Goal: Information Seeking & Learning: Check status

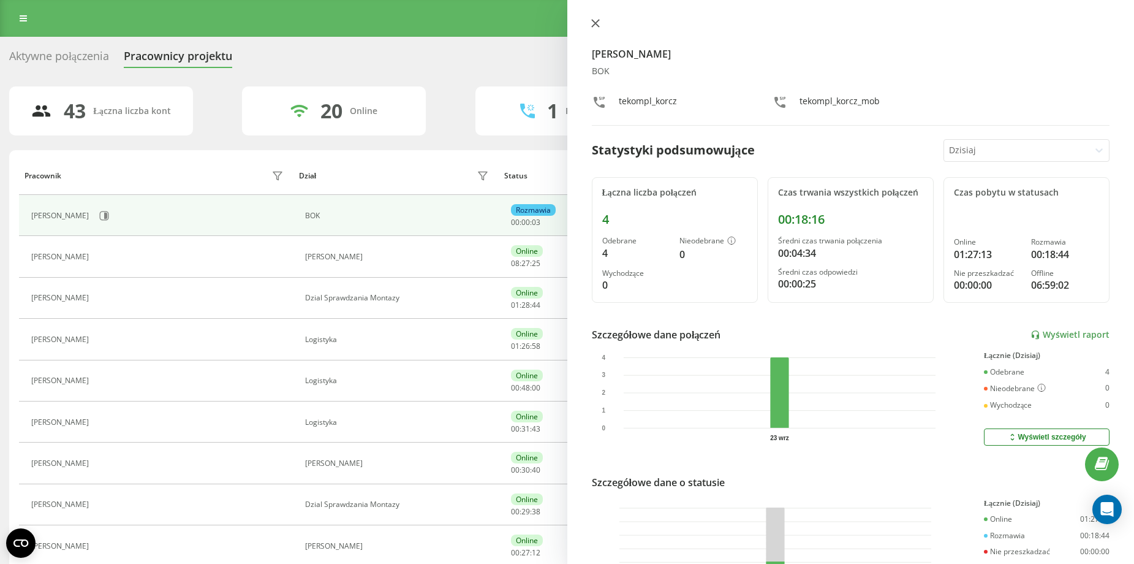
click at [598, 20] on icon at bounding box center [595, 23] width 9 height 9
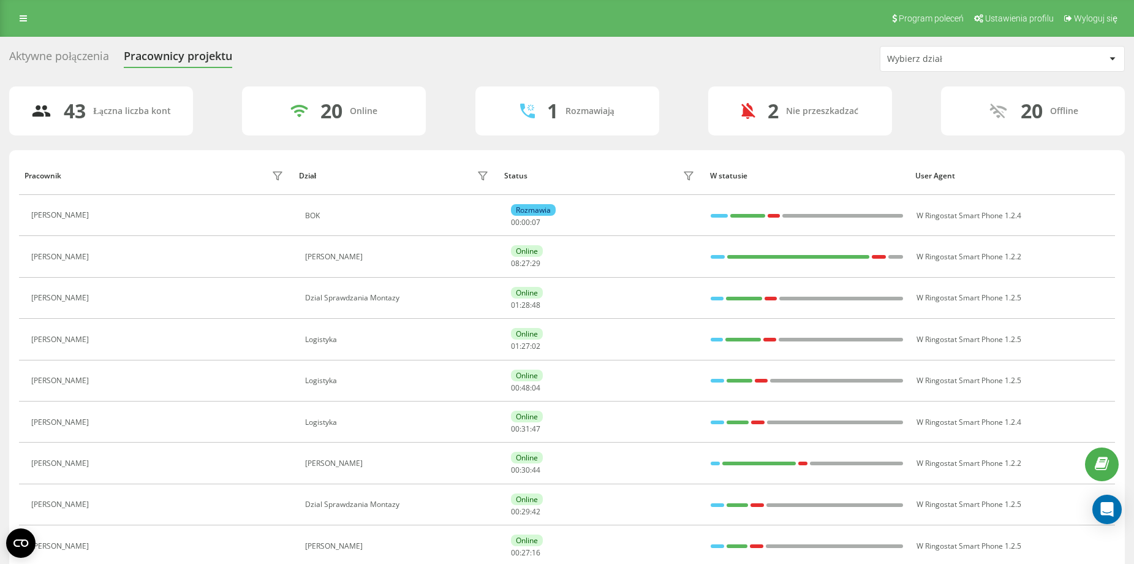
drag, startPoint x: 956, startPoint y: 48, endPoint x: 946, endPoint y: 49, distance: 10.5
click at [956, 48] on div "Wybierz dział" at bounding box center [1003, 59] width 244 height 25
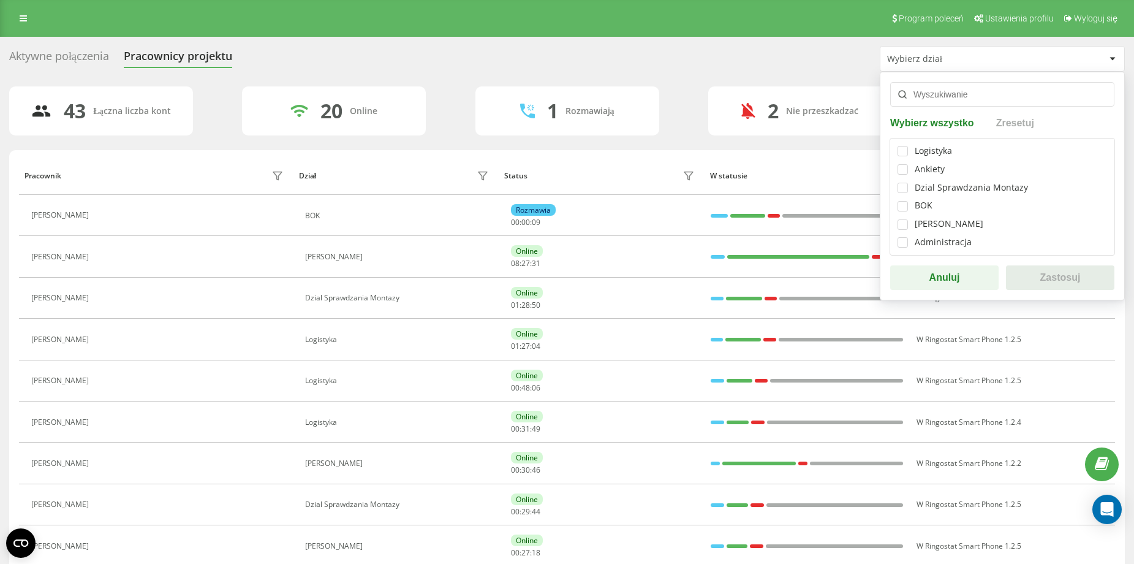
click at [910, 198] on div "Logistyka Ankiety Dzial Sprawdzania Montazy BOK Dzia Handlowy Administracja" at bounding box center [1003, 197] width 226 height 118
click at [901, 201] on label at bounding box center [903, 201] width 10 height 0
checkbox input "true"
click at [1032, 277] on button "Zastosuj" at bounding box center [1060, 277] width 108 height 25
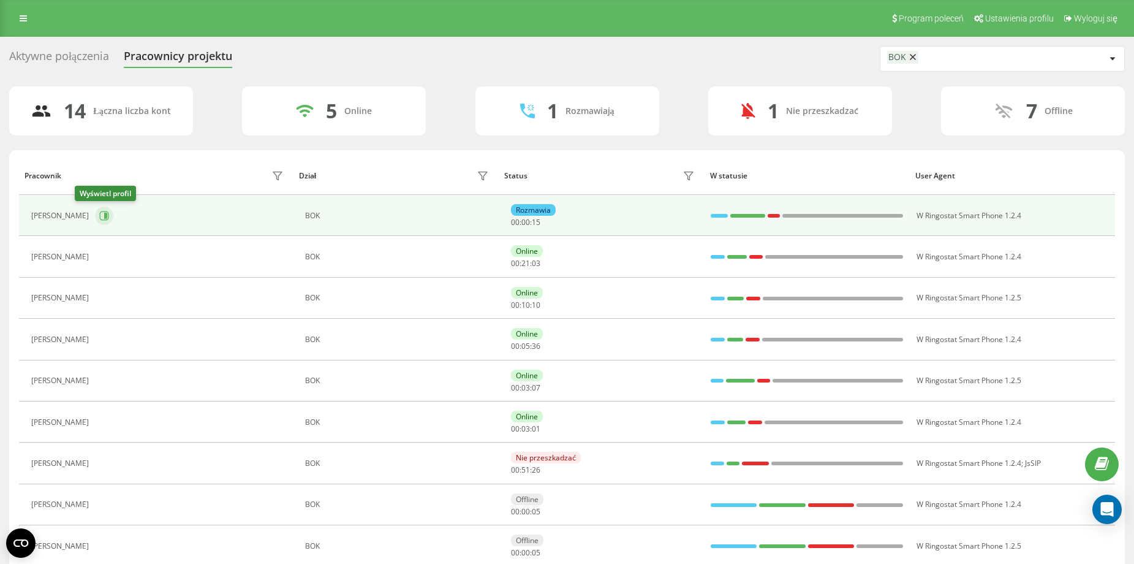
click at [95, 221] on button at bounding box center [104, 216] width 18 height 18
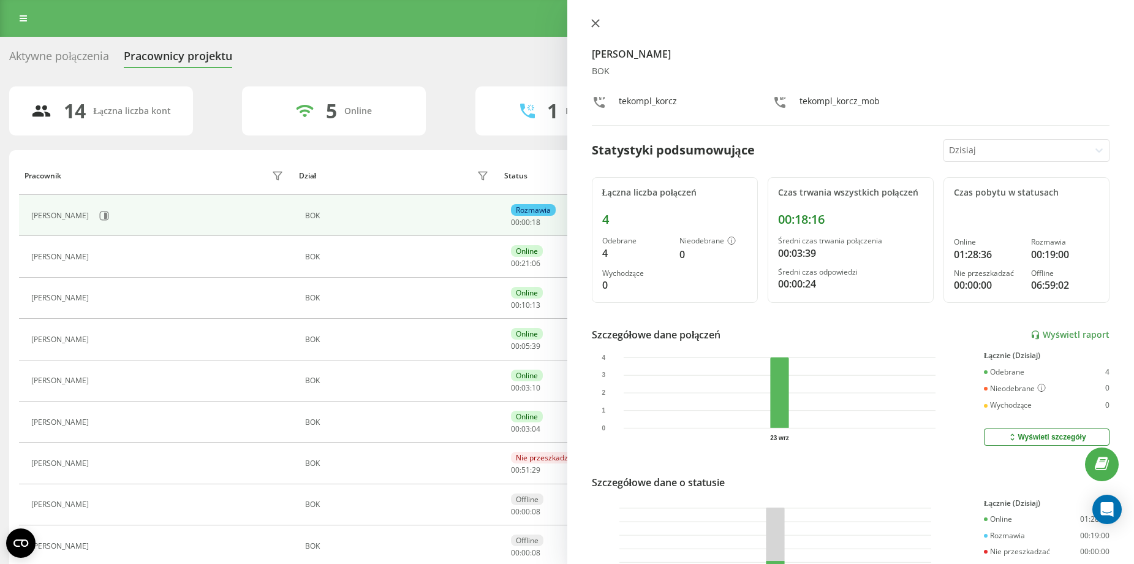
click at [594, 20] on icon at bounding box center [595, 23] width 9 height 9
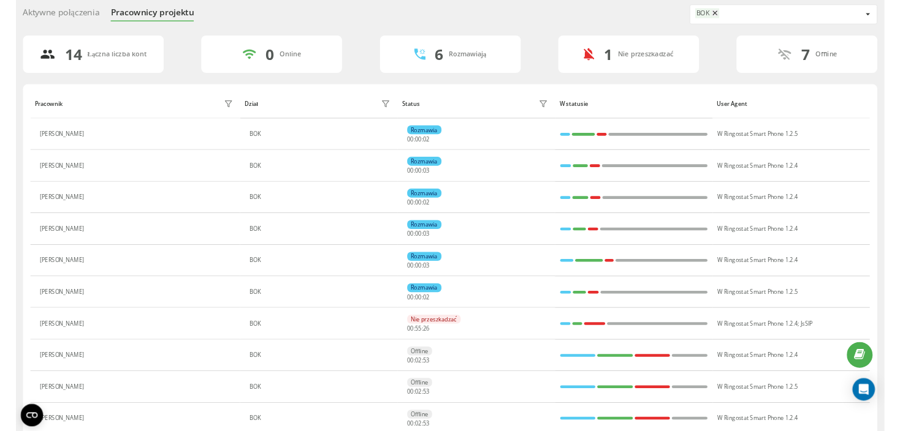
scroll to position [61, 0]
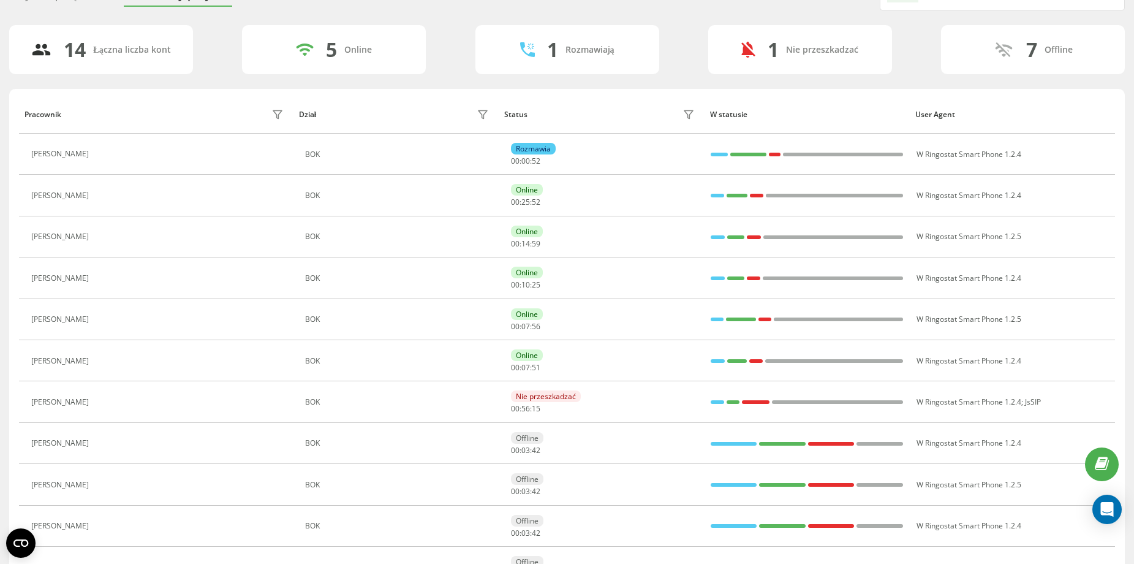
click at [629, 110] on div "Status" at bounding box center [601, 115] width 194 height 20
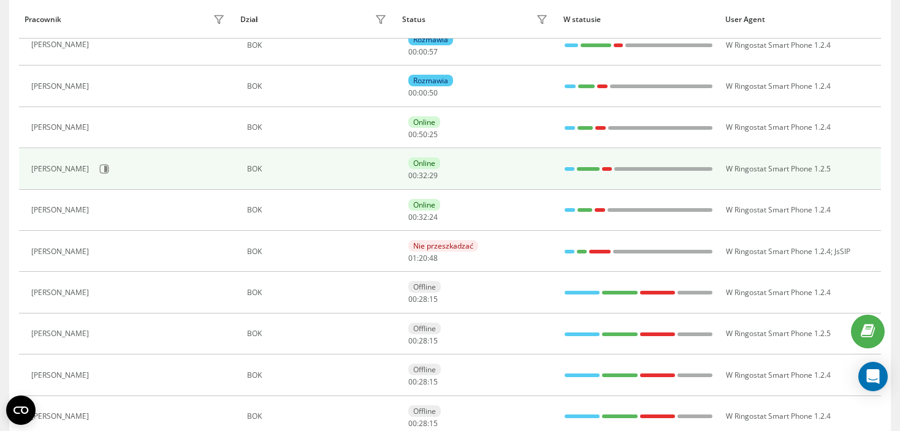
scroll to position [0, 0]
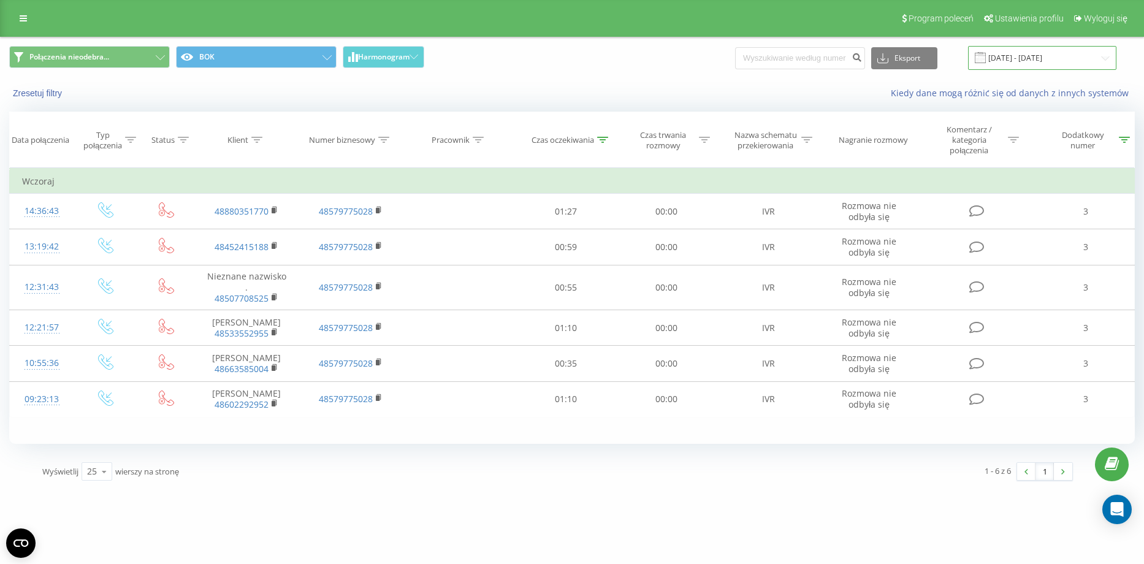
click at [1077, 51] on input "22.09.2025 - 22.09.2025" at bounding box center [1042, 58] width 148 height 24
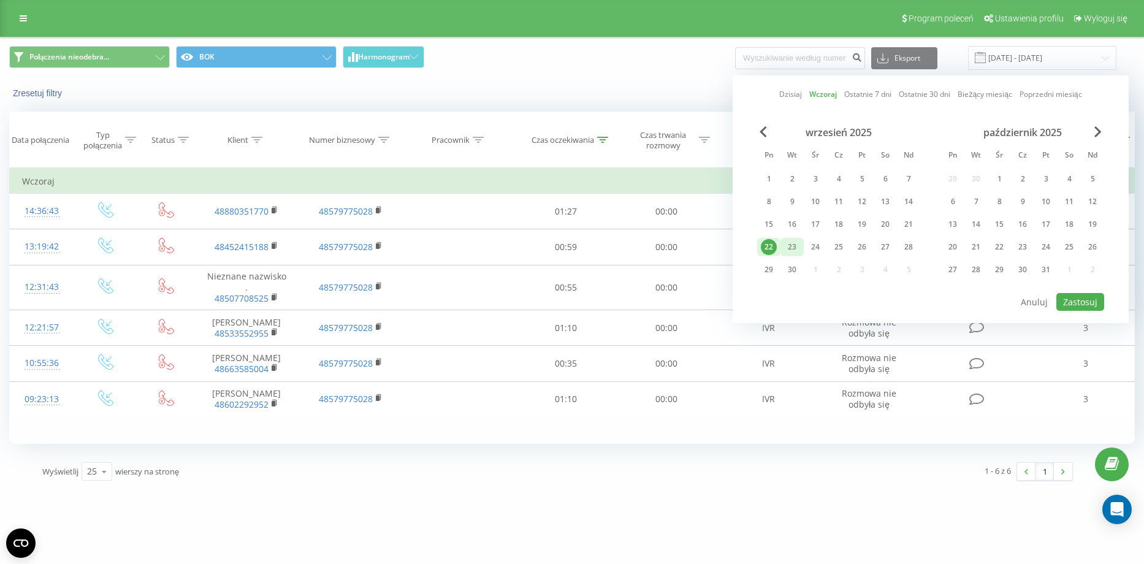
click at [791, 243] on div "23" at bounding box center [792, 247] width 16 height 16
click at [1089, 304] on button "Zastosuj" at bounding box center [1080, 302] width 48 height 18
type input "23.09.2025 - 23.09.2025"
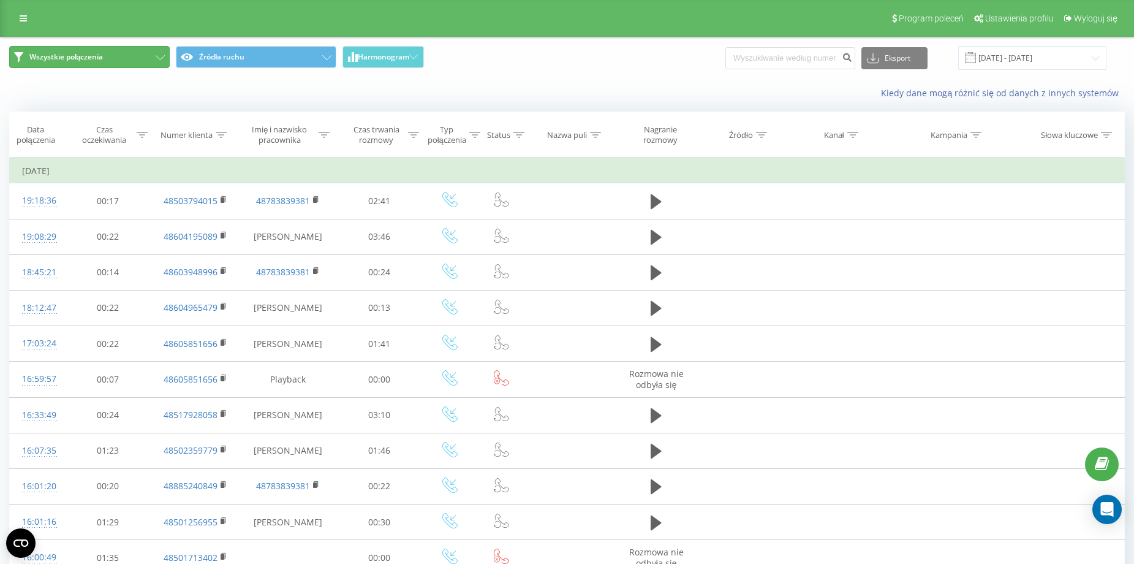
click at [137, 52] on button "Wszystkie połączenia" at bounding box center [89, 57] width 161 height 22
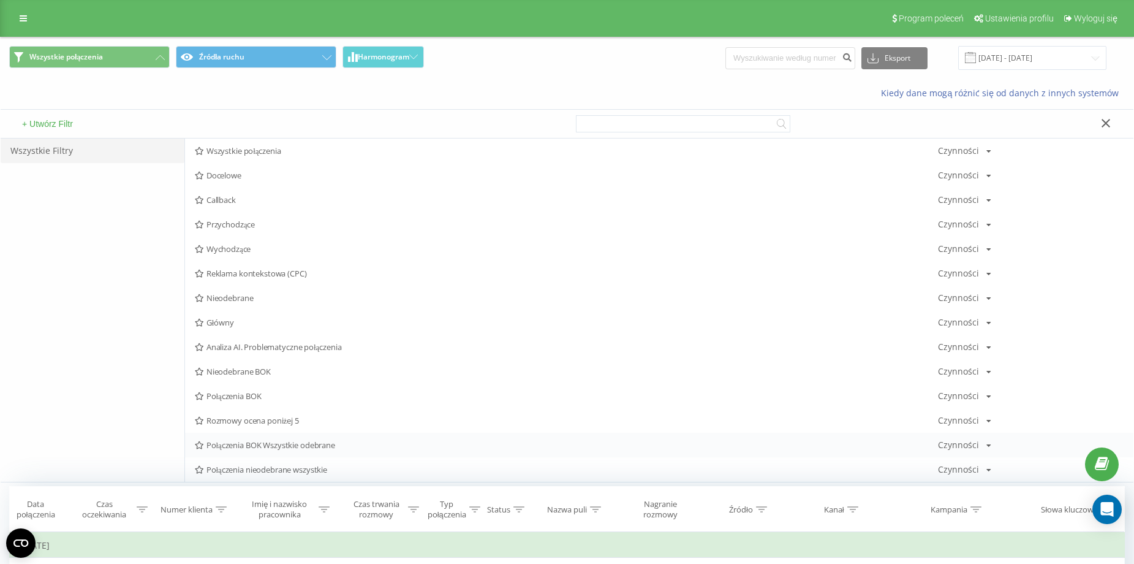
click at [316, 441] on span "Połączenia BOK Wszystkie odebrane" at bounding box center [566, 445] width 743 height 9
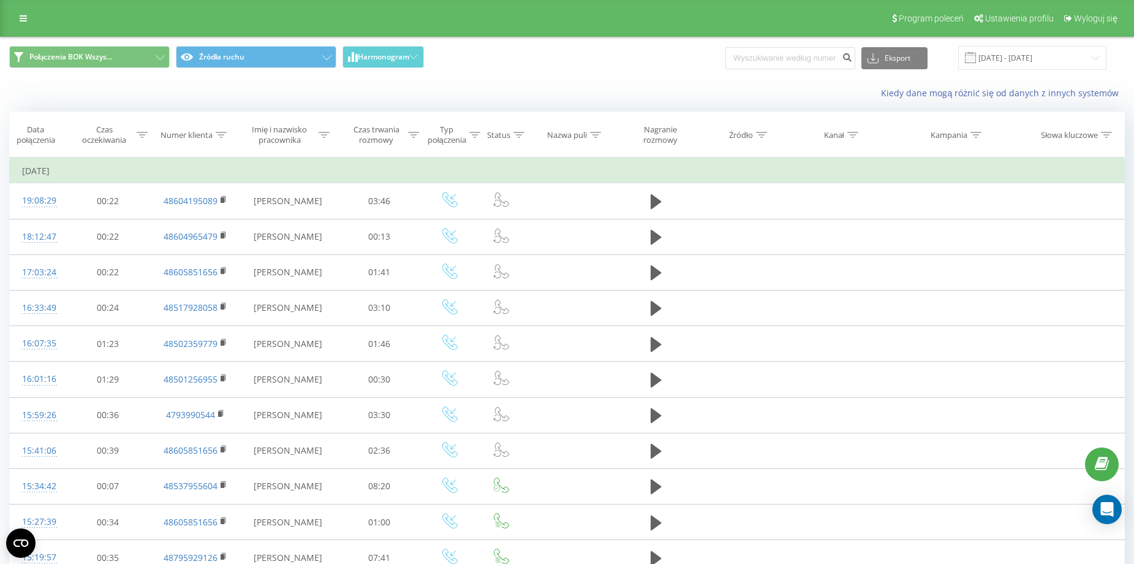
click at [298, 45] on div "Połączenia BOK Wszys... Źródła ruchu Harmonogram Eksport .csv .xls .xlsx 01.09.…" at bounding box center [567, 57] width 1133 height 41
click at [283, 62] on button "Źródła ruchu" at bounding box center [256, 57] width 161 height 22
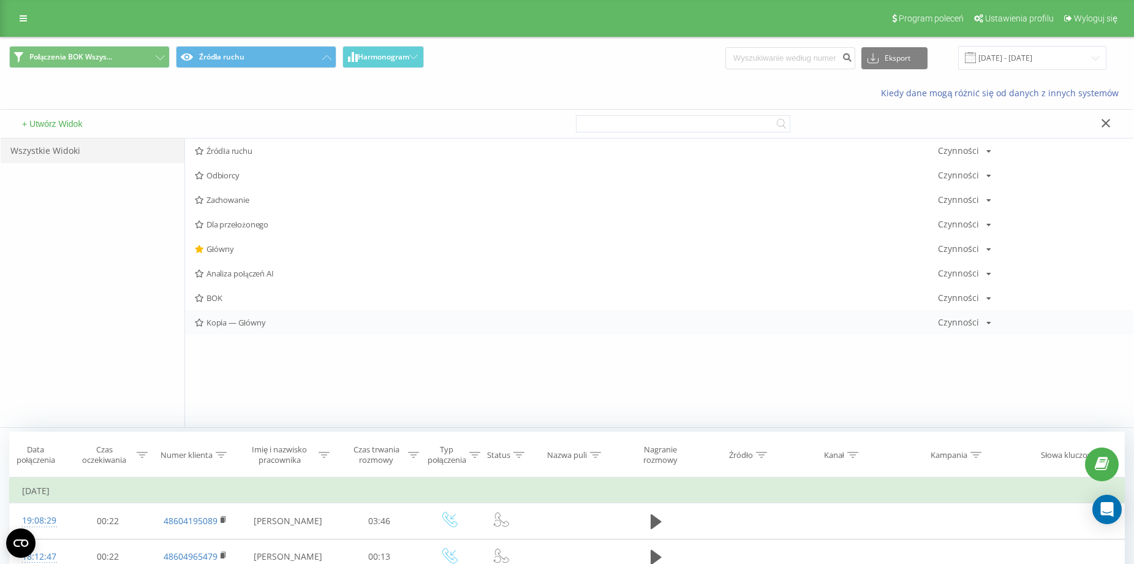
click at [253, 318] on span "Kopia — Główny" at bounding box center [566, 322] width 743 height 9
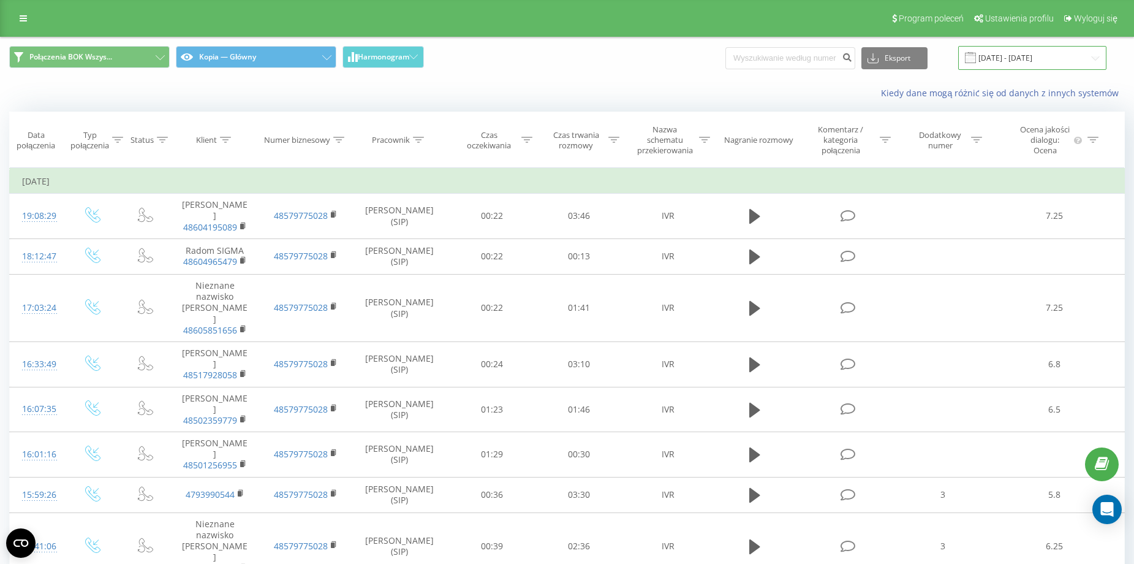
click at [1058, 56] on input "01.09.2025 - 19.09.2025" at bounding box center [1033, 58] width 148 height 24
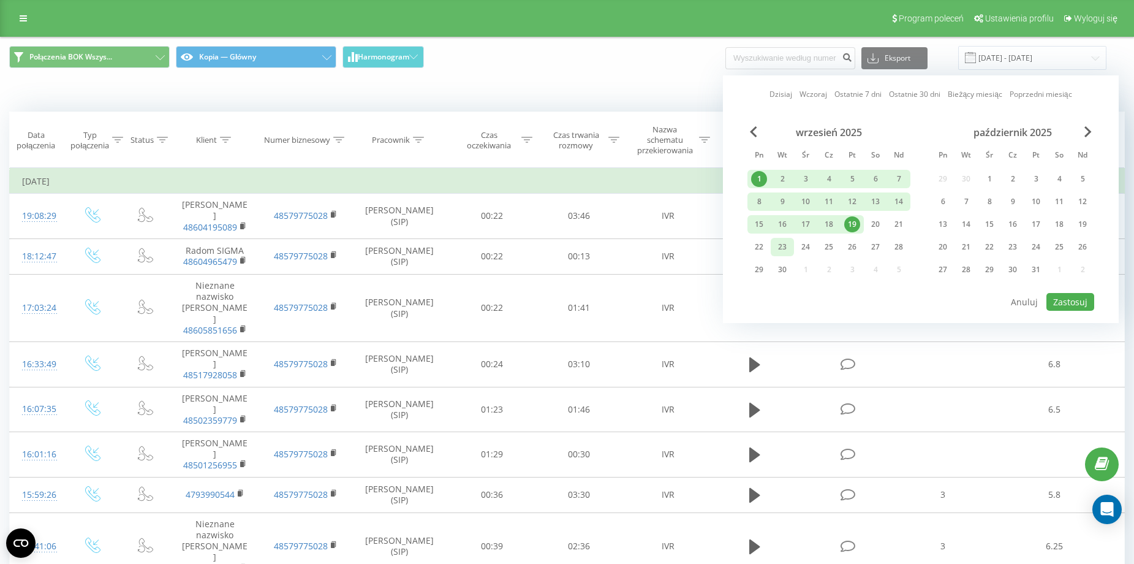
click at [781, 245] on div "23" at bounding box center [783, 247] width 16 height 16
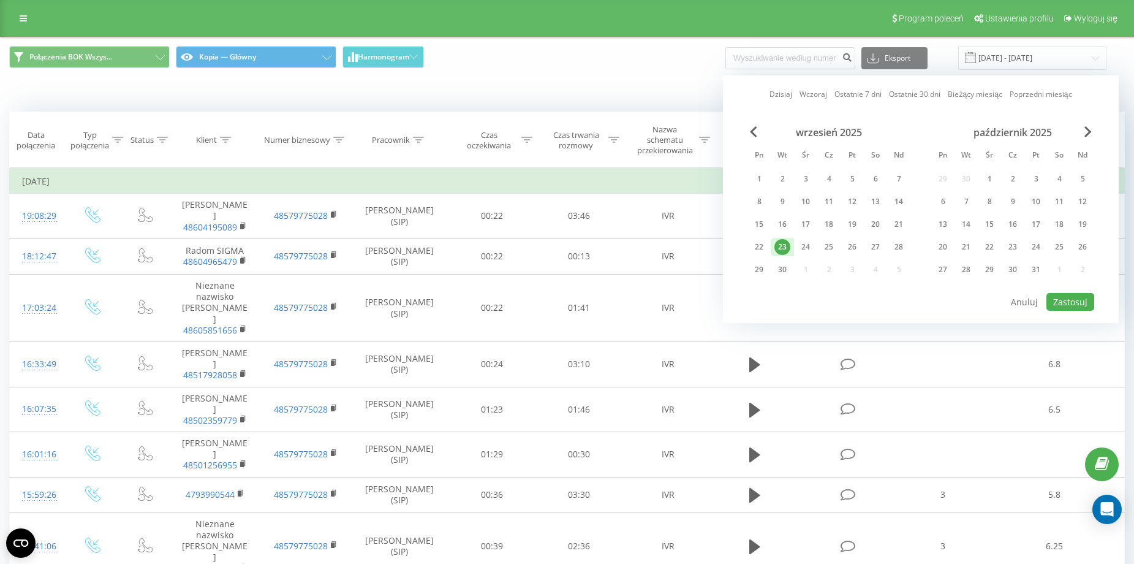
click at [781, 245] on div "23" at bounding box center [783, 247] width 16 height 16
click at [761, 253] on div "22" at bounding box center [759, 247] width 16 height 16
click at [1084, 295] on button "Zastosuj" at bounding box center [1071, 302] width 48 height 18
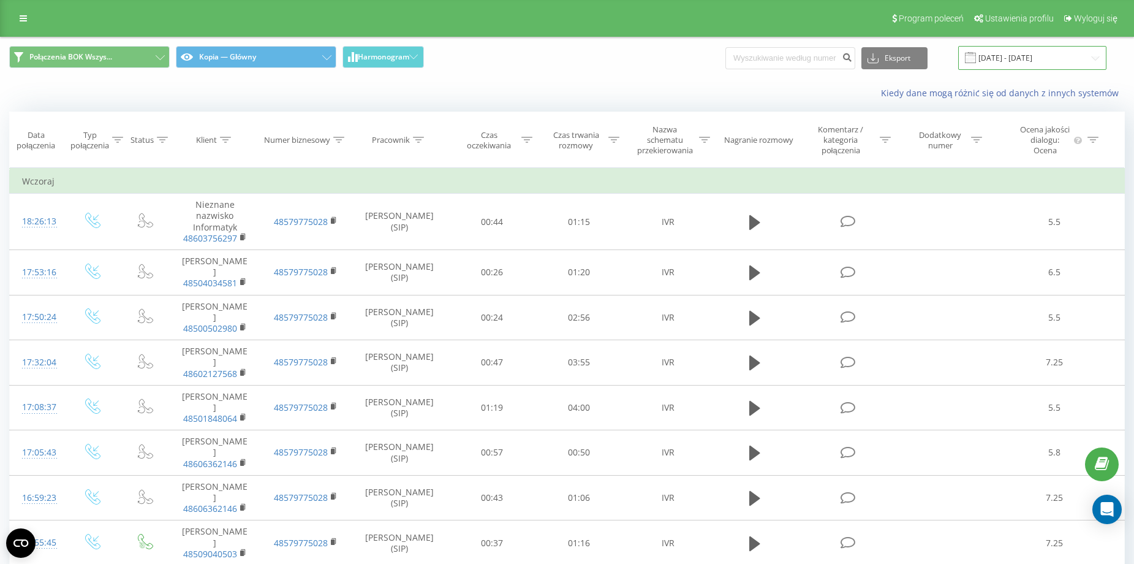
click at [1055, 59] on input "22.09.2025 - 22.09.2025" at bounding box center [1033, 58] width 148 height 24
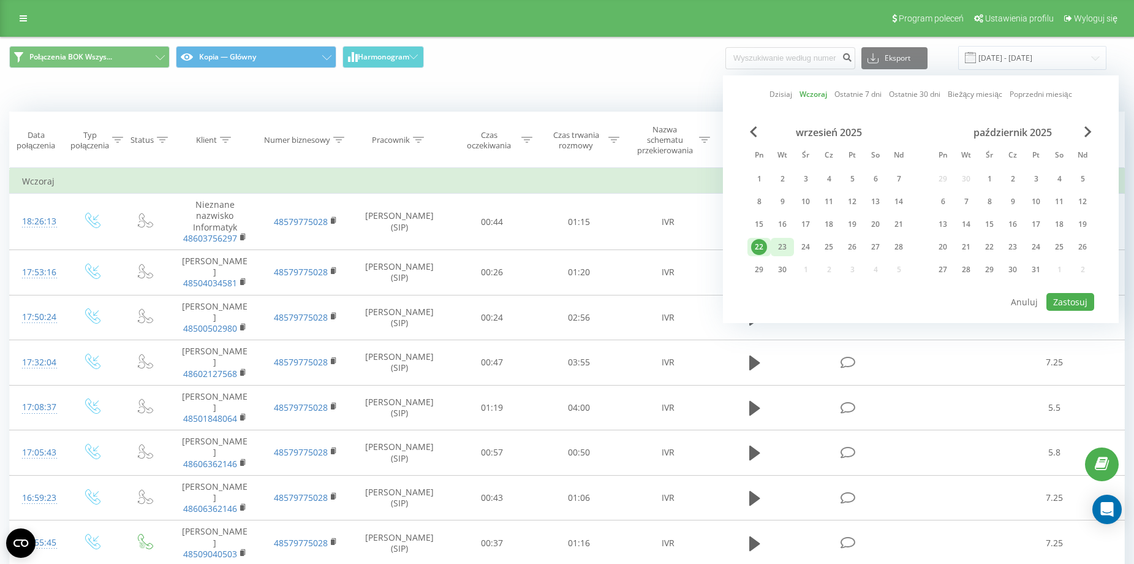
click at [784, 248] on div "23" at bounding box center [783, 247] width 16 height 16
click at [1077, 305] on button "Zastosuj" at bounding box center [1071, 302] width 48 height 18
type input "23.09.2025 - 23.09.2025"
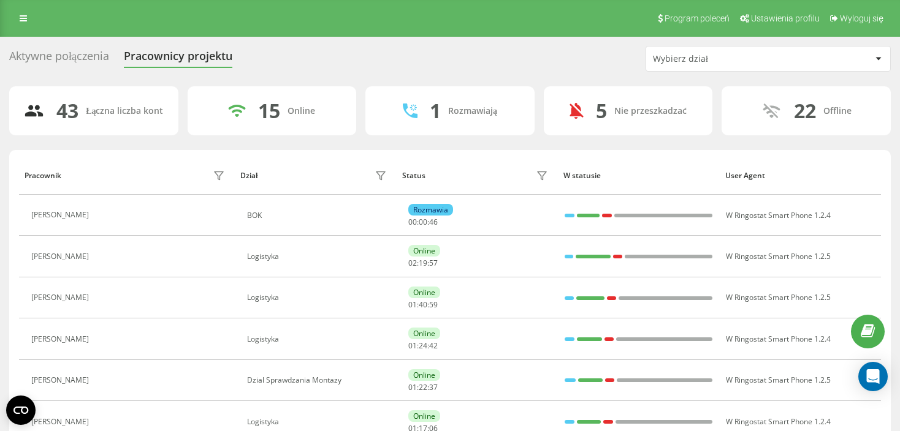
click at [730, 47] on div "Wybierz dział" at bounding box center [768, 59] width 244 height 25
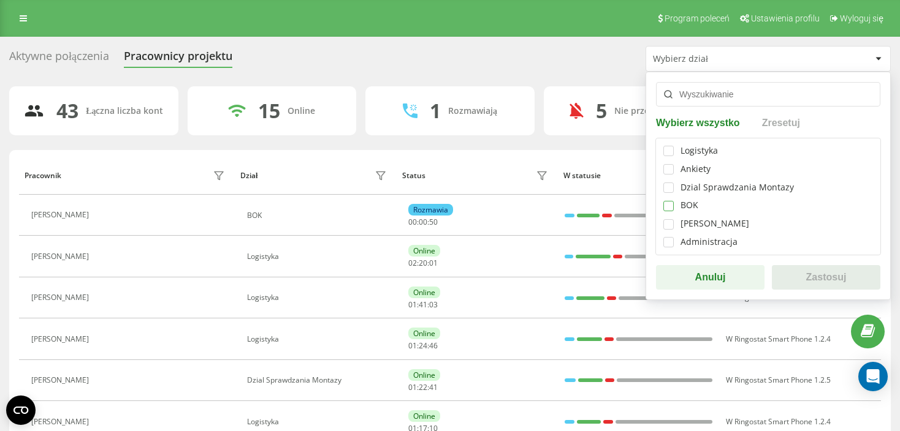
click at [668, 201] on label at bounding box center [668, 201] width 10 height 0
checkbox input "true"
click at [824, 275] on button "Zastosuj" at bounding box center [826, 277] width 108 height 25
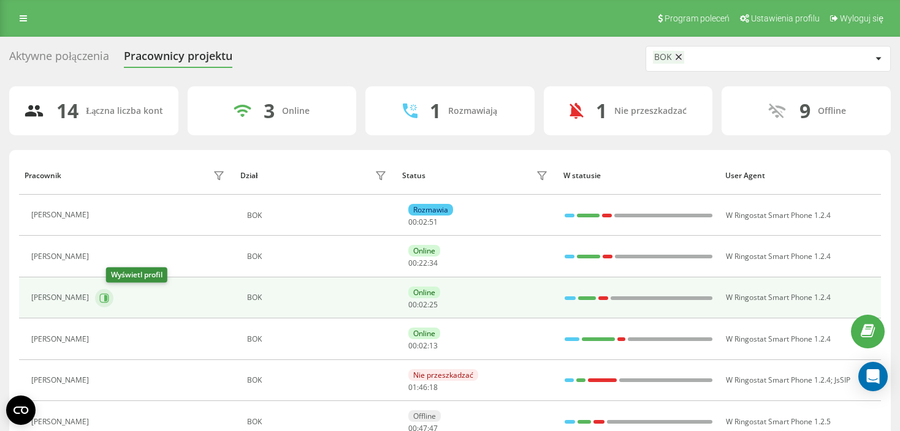
click at [113, 302] on button at bounding box center [104, 298] width 18 height 18
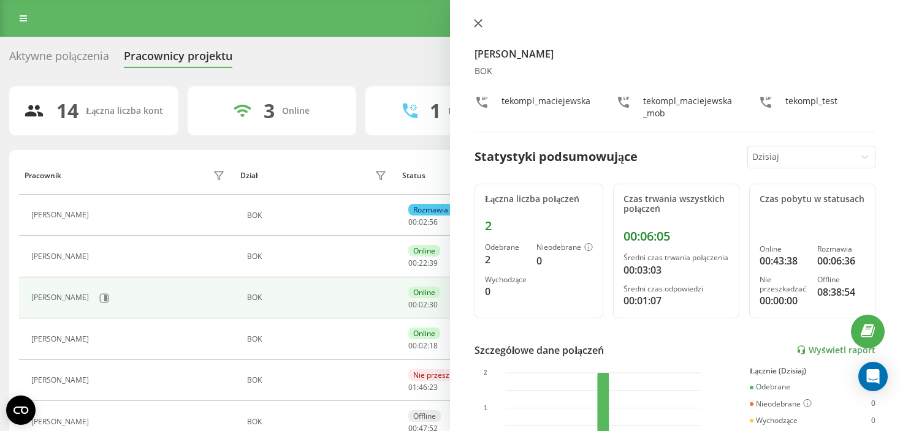
click at [479, 23] on icon at bounding box center [478, 23] width 9 height 9
